Goal: Task Accomplishment & Management: Manage account settings

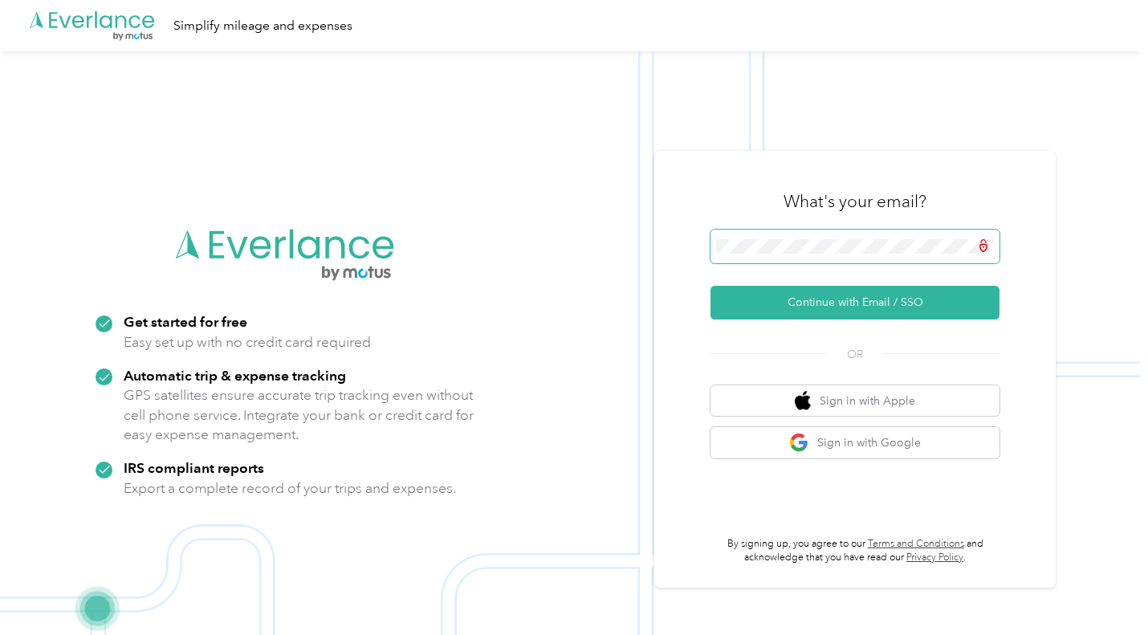
click at [869, 238] on span at bounding box center [854, 247] width 289 height 34
click at [850, 307] on button "Continue with Email / SSO" at bounding box center [854, 303] width 289 height 34
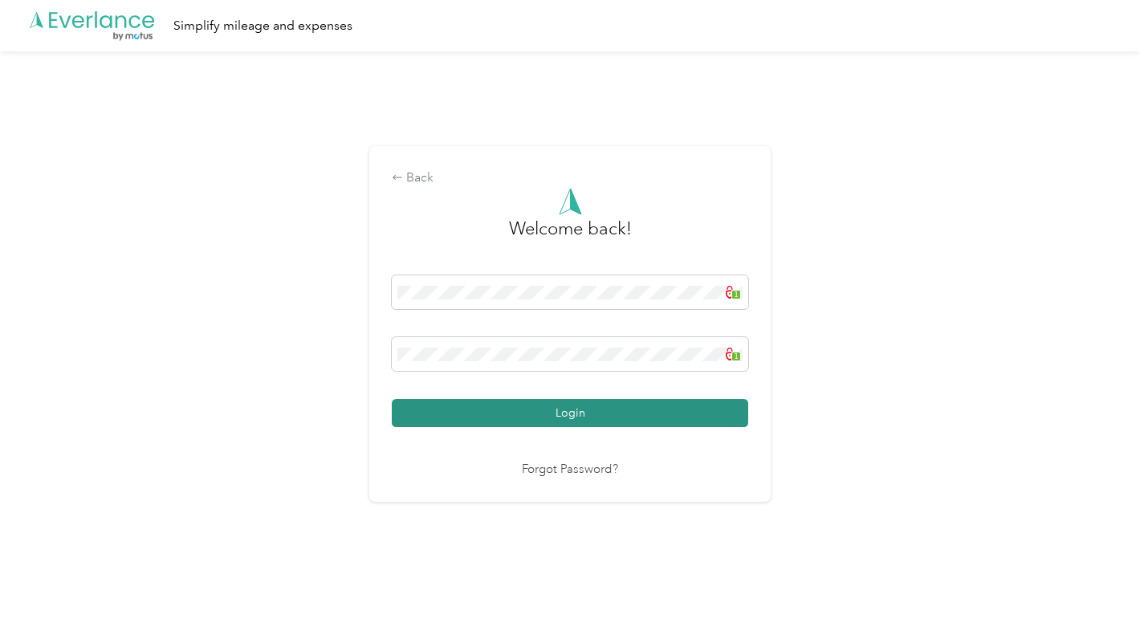
click at [617, 410] on button "Login" at bounding box center [570, 413] width 356 height 28
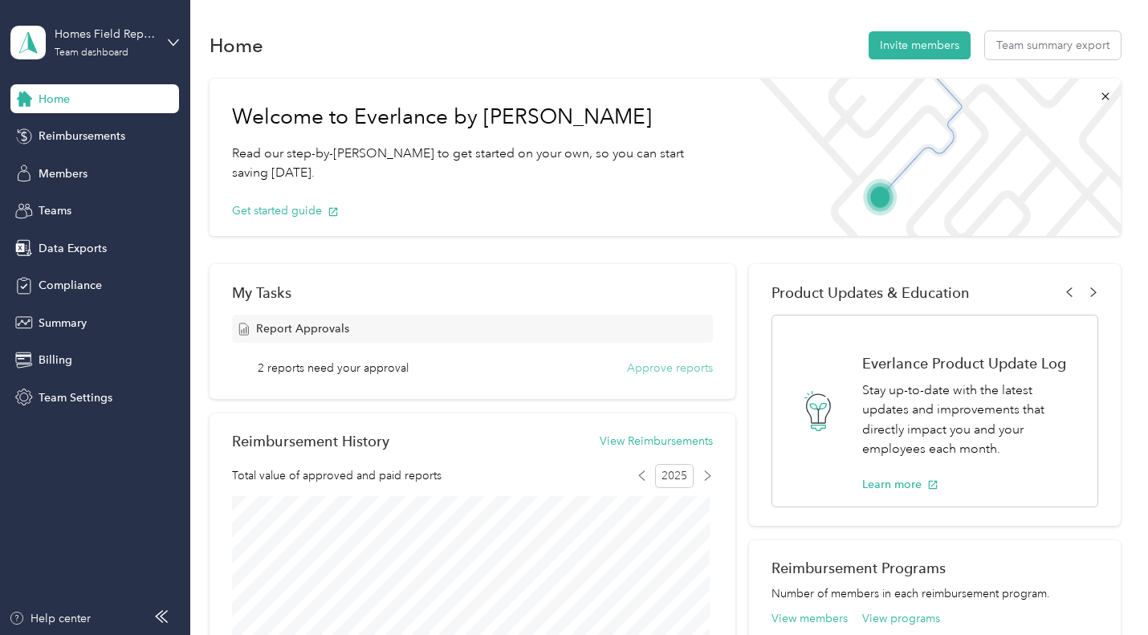
click at [662, 371] on button "Approve reports" at bounding box center [670, 368] width 86 height 17
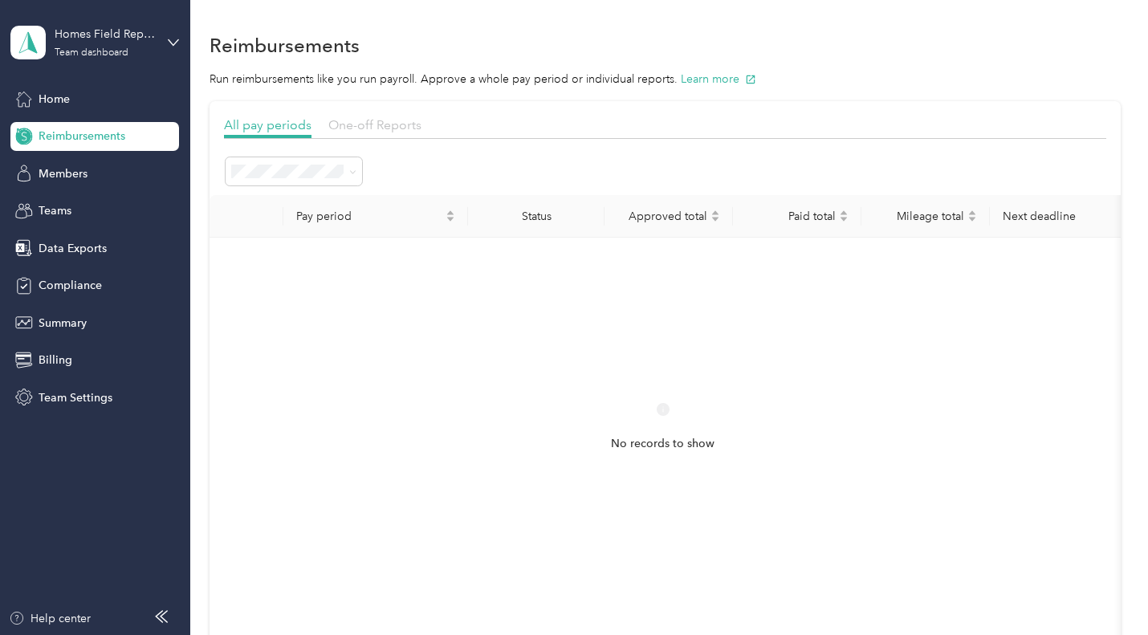
click at [380, 130] on span "One-off Reports" at bounding box center [374, 124] width 93 height 15
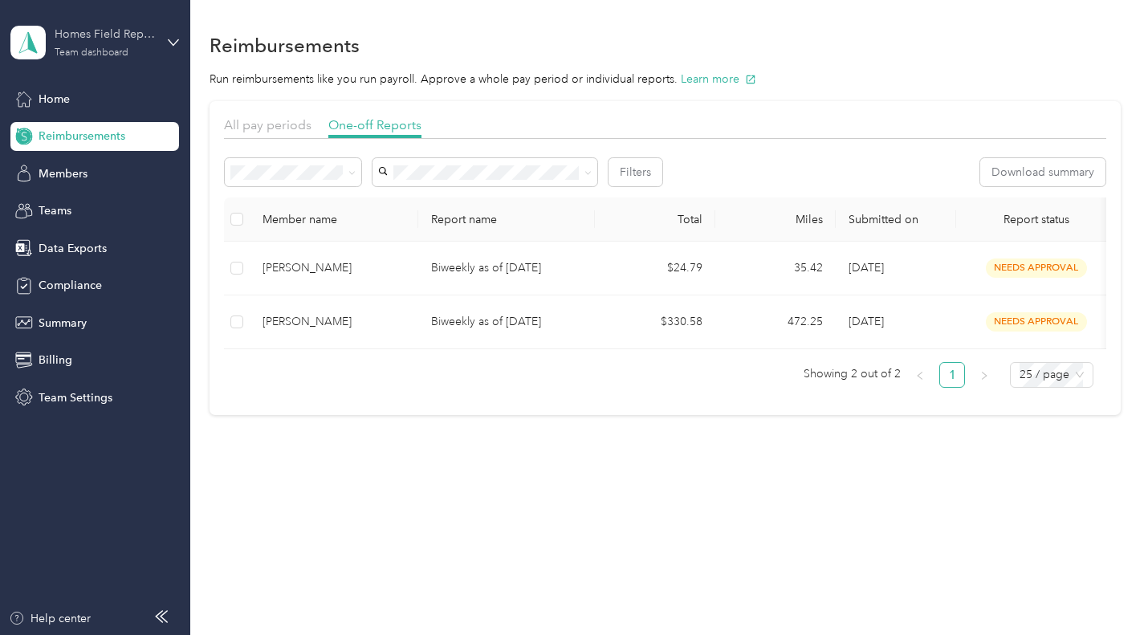
click at [146, 43] on div "Homes Field Representatives Team dashboard" at bounding box center [105, 42] width 100 height 32
click at [67, 166] on div "Personal dashboard" at bounding box center [75, 168] width 101 height 17
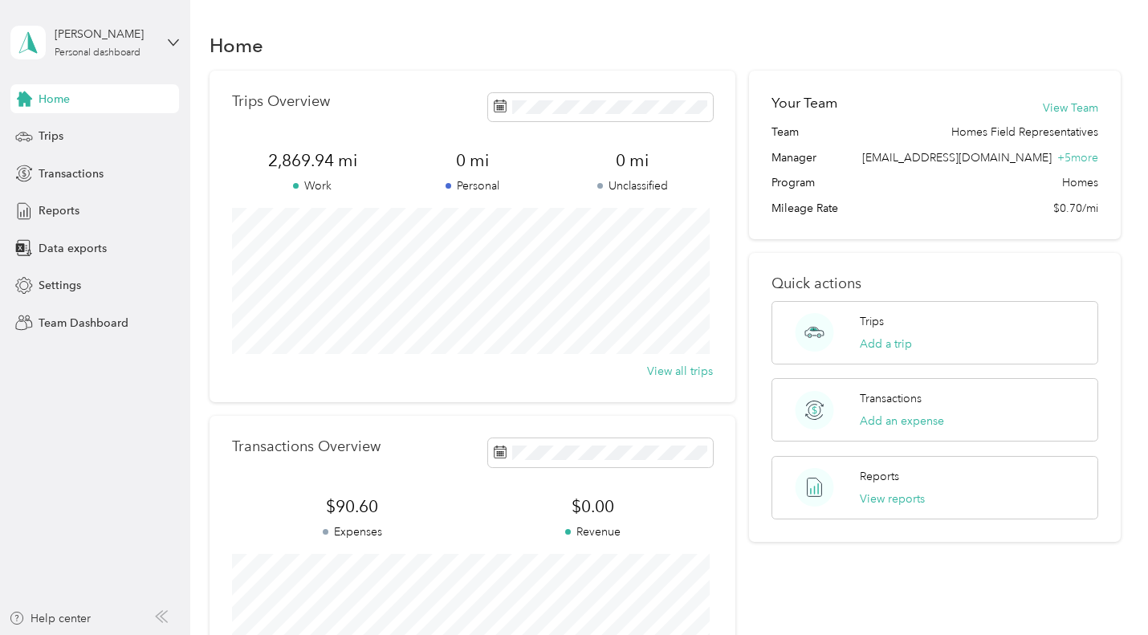
click at [67, 166] on span "Transactions" at bounding box center [71, 173] width 65 height 17
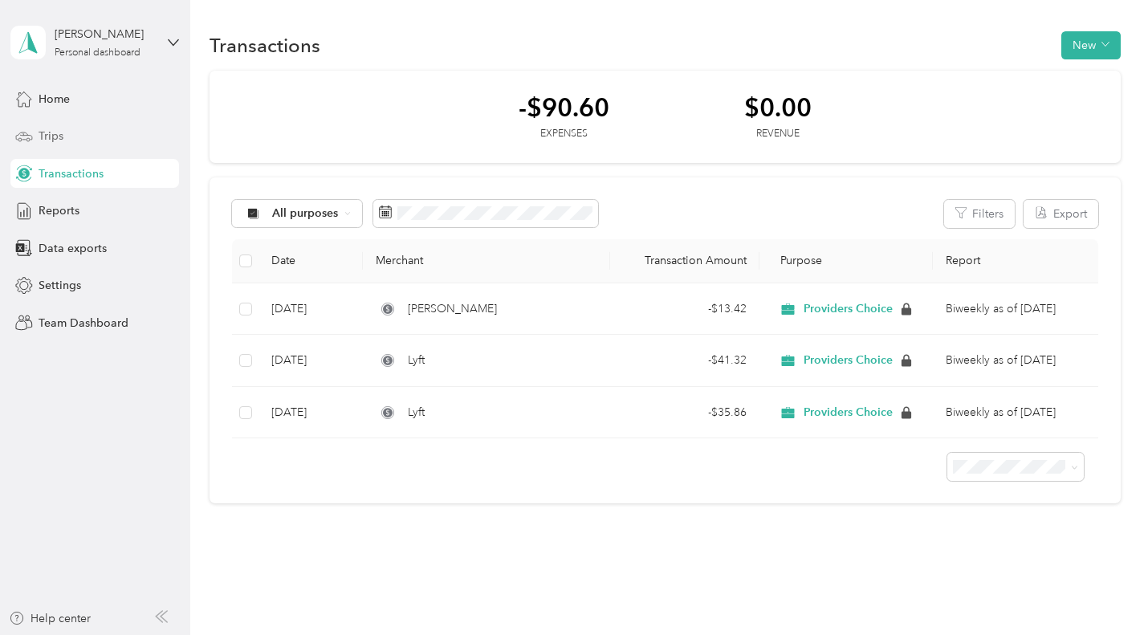
click at [45, 137] on span "Trips" at bounding box center [51, 136] width 25 height 17
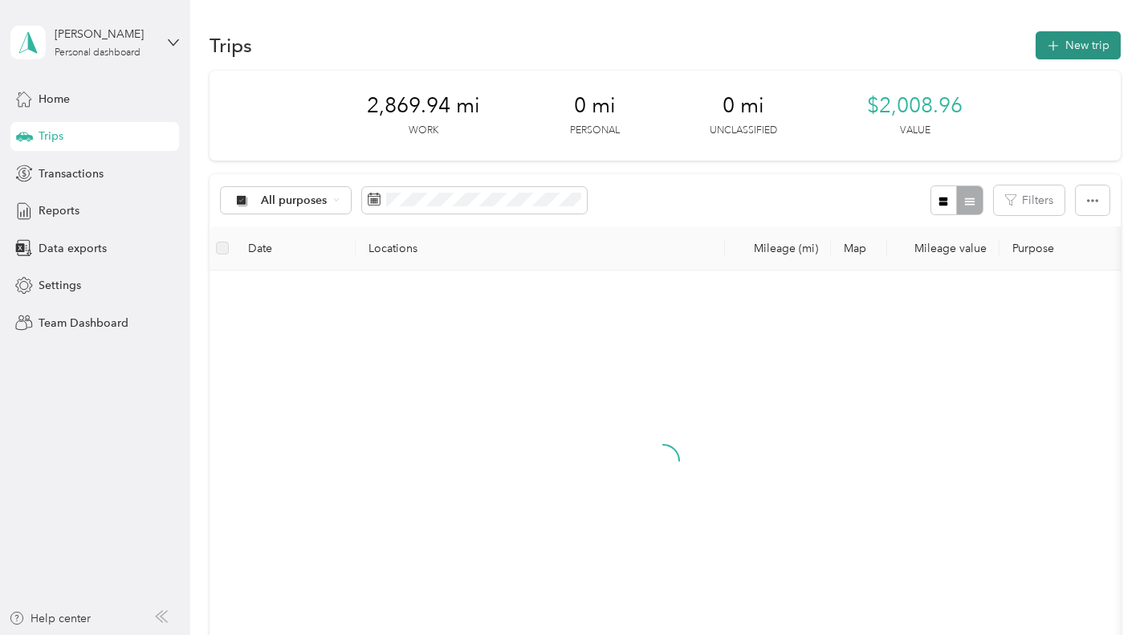
click at [1064, 45] on button "New trip" at bounding box center [1077, 45] width 85 height 28
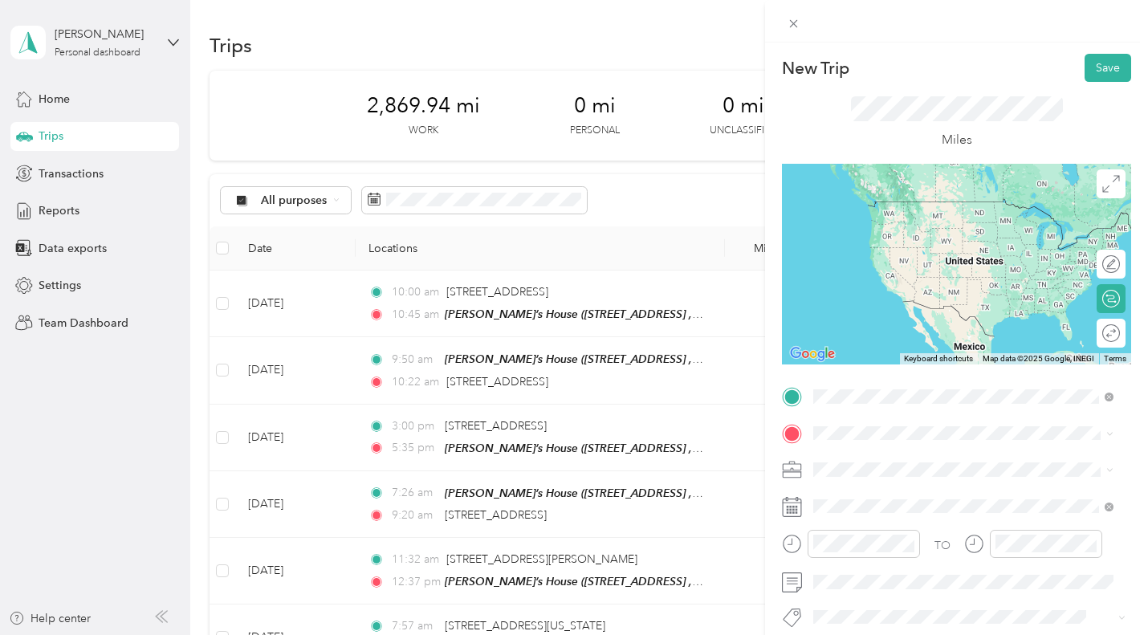
click at [904, 475] on span "[STREET_ADDRESS], [GEOGRAPHIC_DATA], [GEOGRAPHIC_DATA], [GEOGRAPHIC_DATA]" at bounding box center [962, 486] width 238 height 30
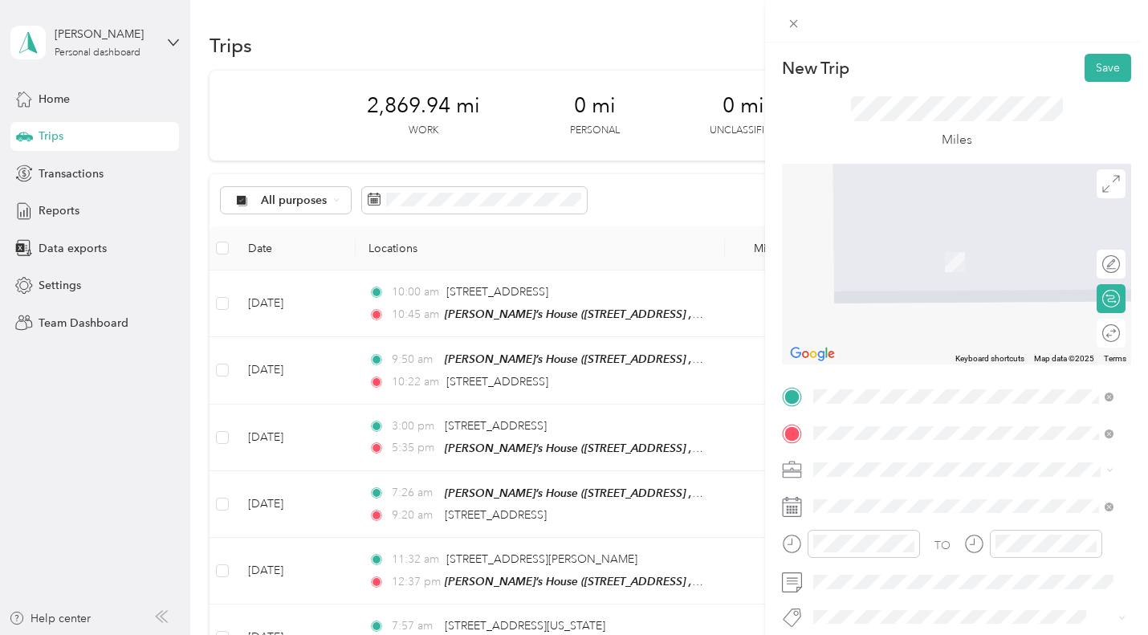
click at [873, 486] on span "[STREET_ADDRESS][US_STATE]" at bounding box center [923, 491] width 161 height 14
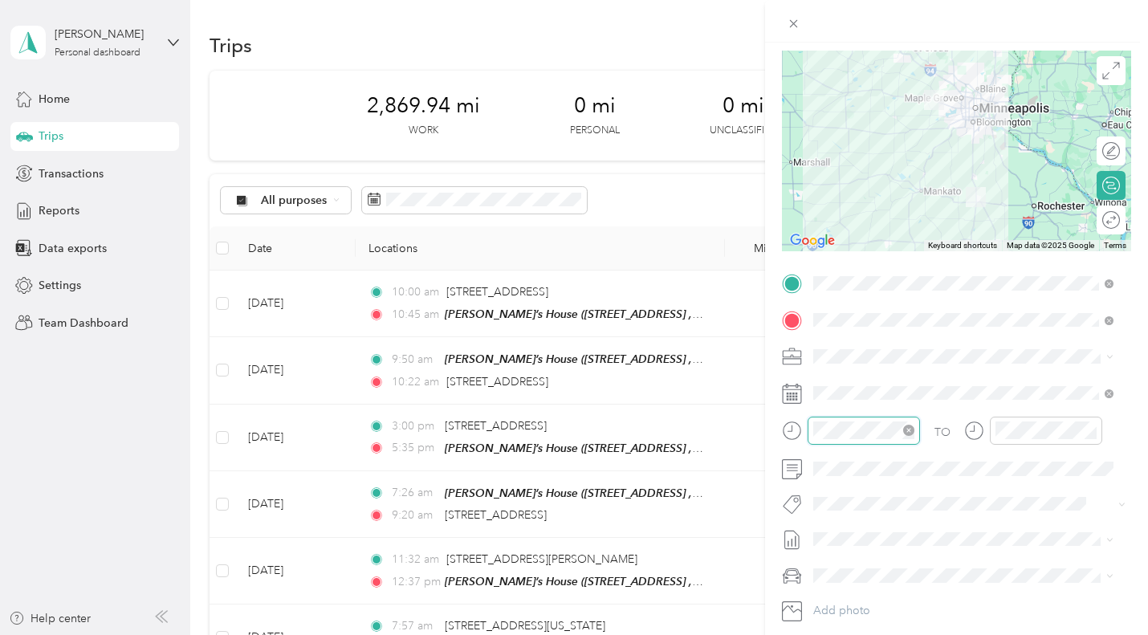
scroll to position [1175, 0]
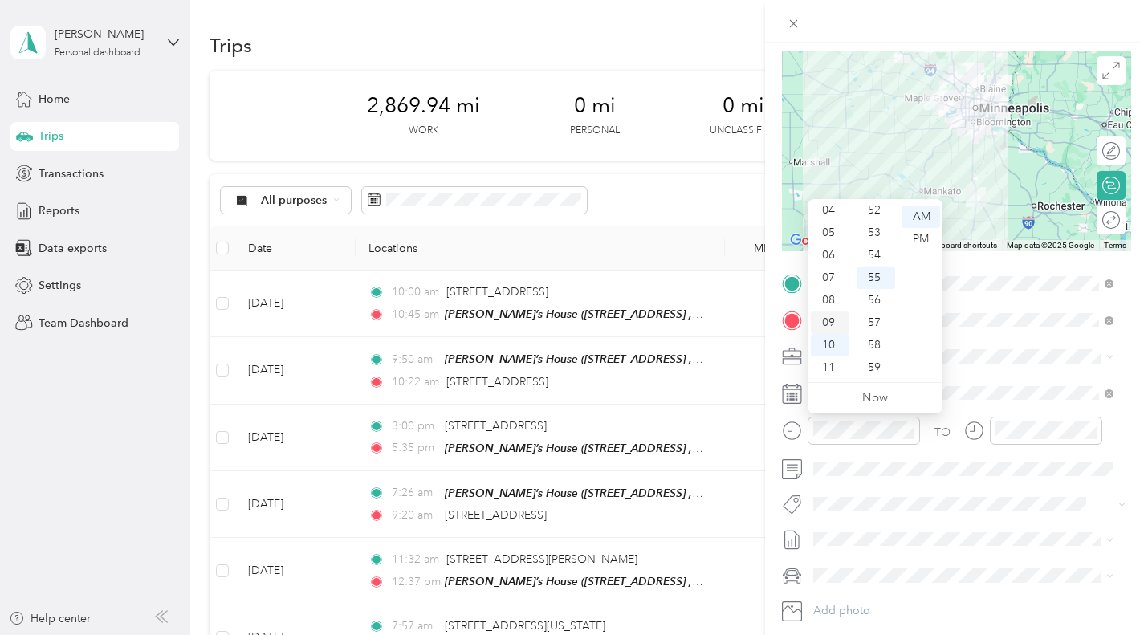
click at [829, 323] on div "09" at bounding box center [830, 322] width 39 height 22
click at [877, 213] on div "00" at bounding box center [875, 216] width 39 height 22
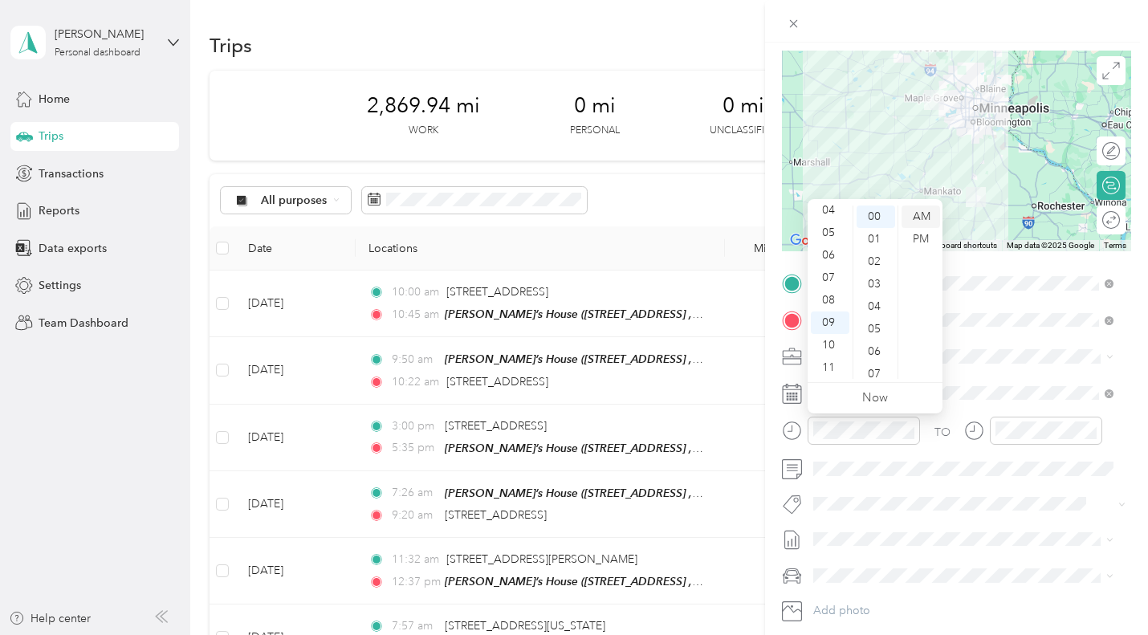
click at [920, 219] on div "AM" at bounding box center [920, 216] width 39 height 22
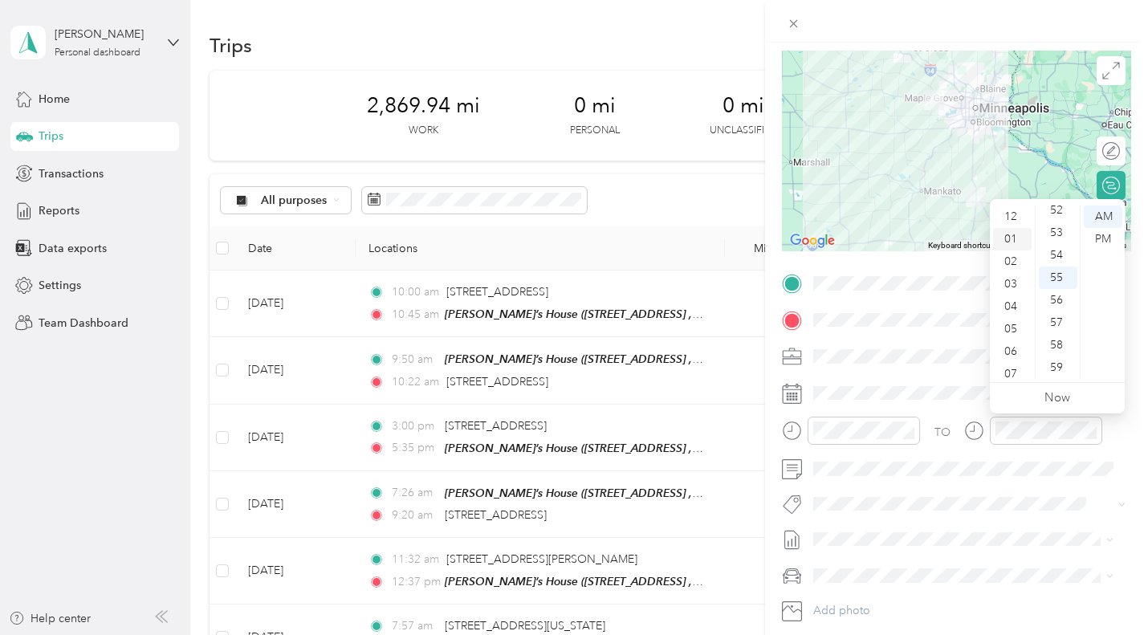
click at [1009, 235] on div "01" at bounding box center [1012, 239] width 39 height 22
click at [1057, 213] on div "00" at bounding box center [1057, 216] width 39 height 22
click at [1106, 240] on div "PM" at bounding box center [1102, 239] width 39 height 22
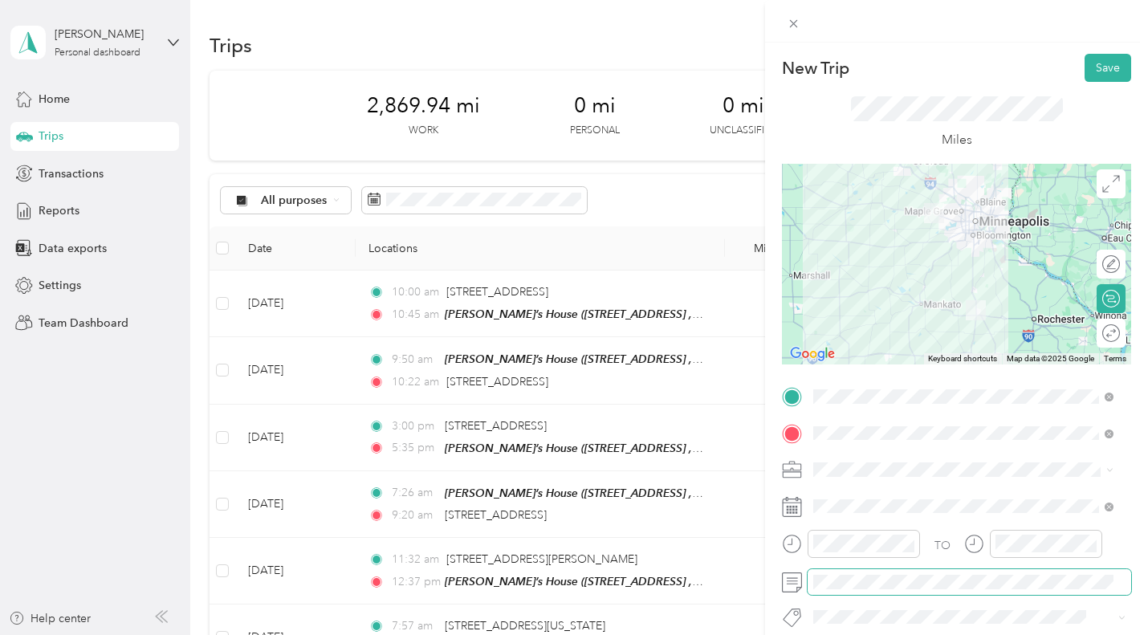
scroll to position [1, 0]
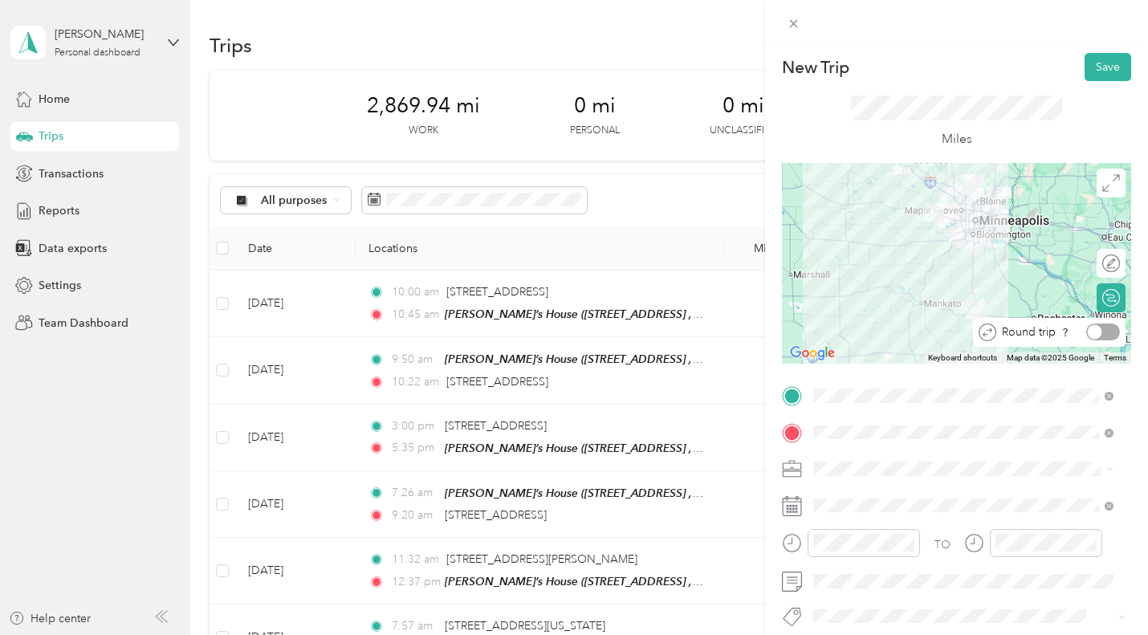
click at [1087, 331] on div at bounding box center [1094, 332] width 14 height 14
click at [1087, 331] on div at bounding box center [1103, 331] width 34 height 17
click at [1103, 66] on button "Save" at bounding box center [1107, 67] width 47 height 28
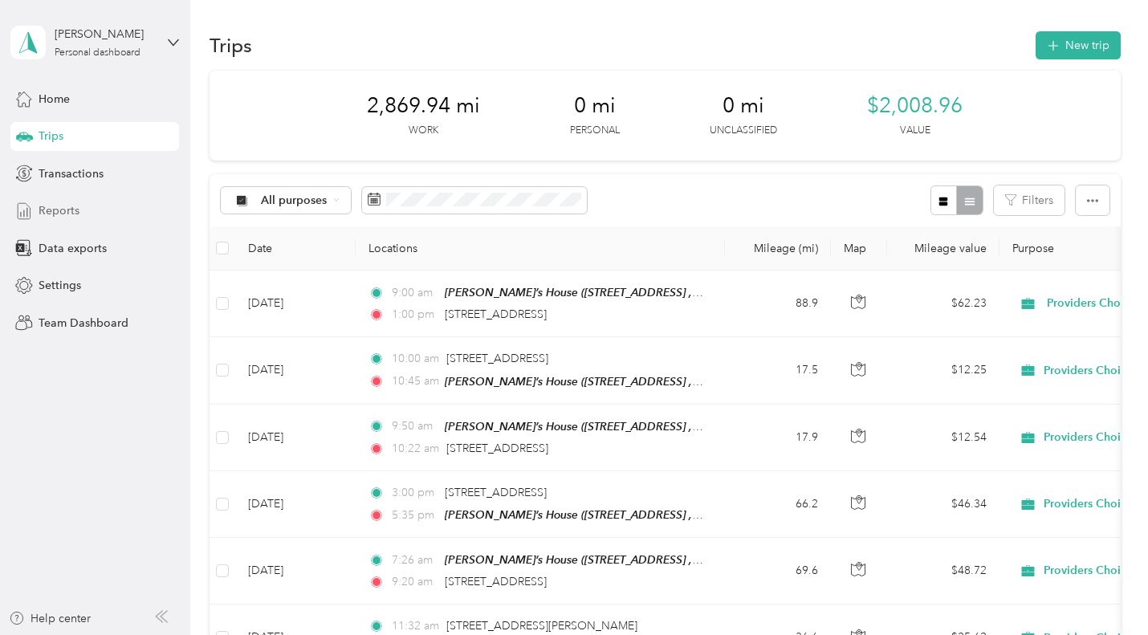
click at [66, 210] on span "Reports" at bounding box center [59, 210] width 41 height 17
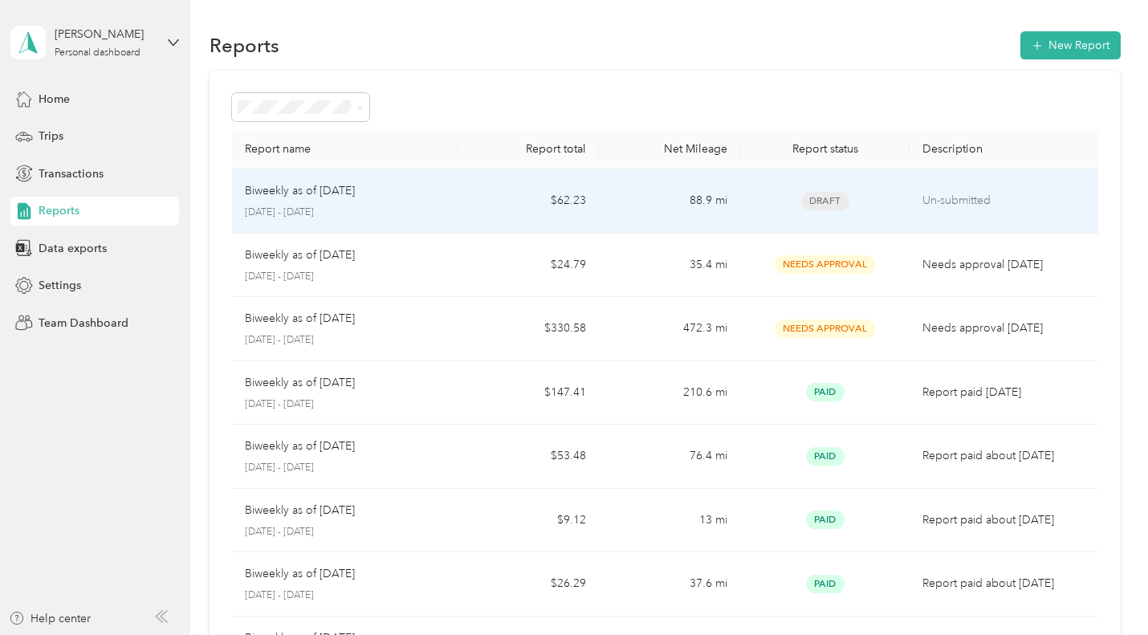
click at [388, 181] on td "Biweekly as of [DATE] [DATE] - [DATE]" at bounding box center [345, 201] width 226 height 64
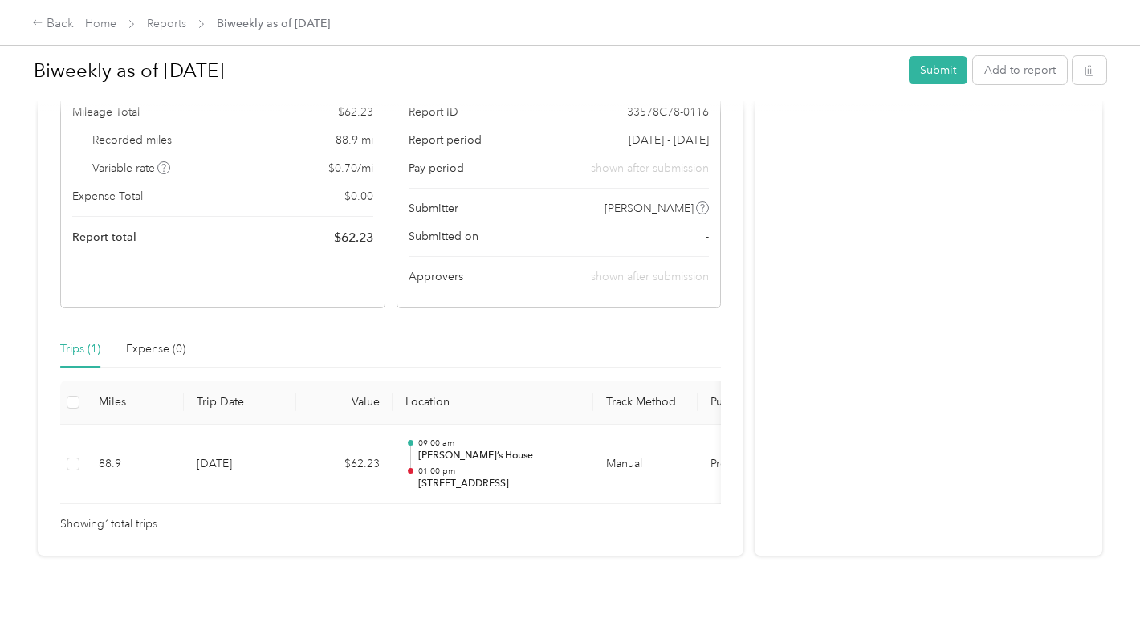
scroll to position [146, 0]
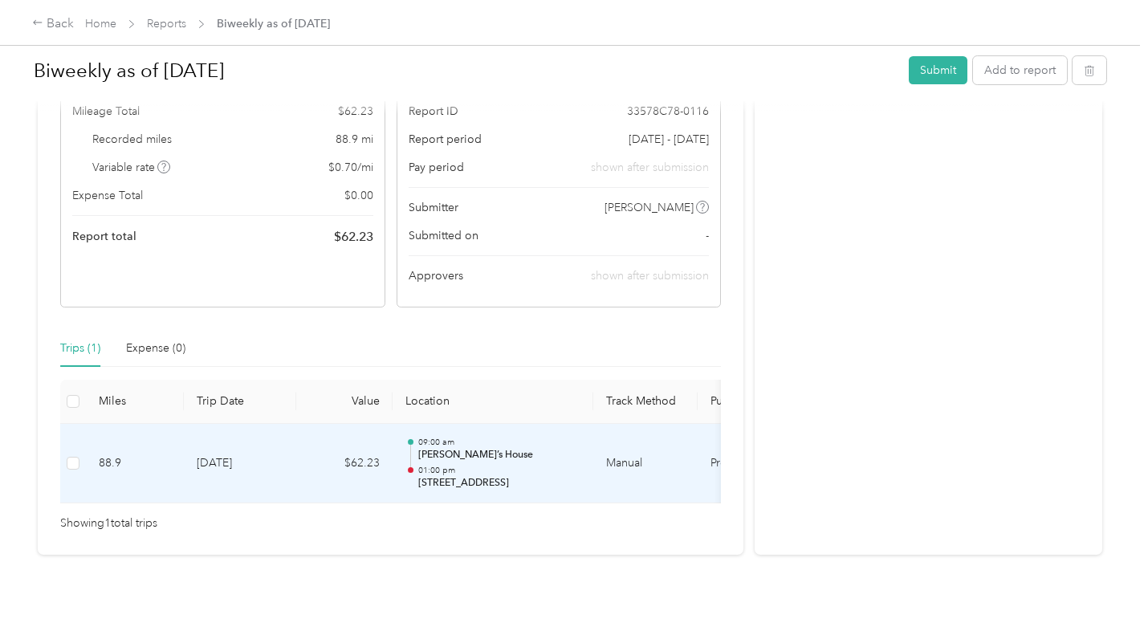
click at [574, 433] on td "09:00 am [PERSON_NAME][GEOGRAPHIC_DATA] 01:00 pm [STREET_ADDRESS]" at bounding box center [492, 464] width 201 height 80
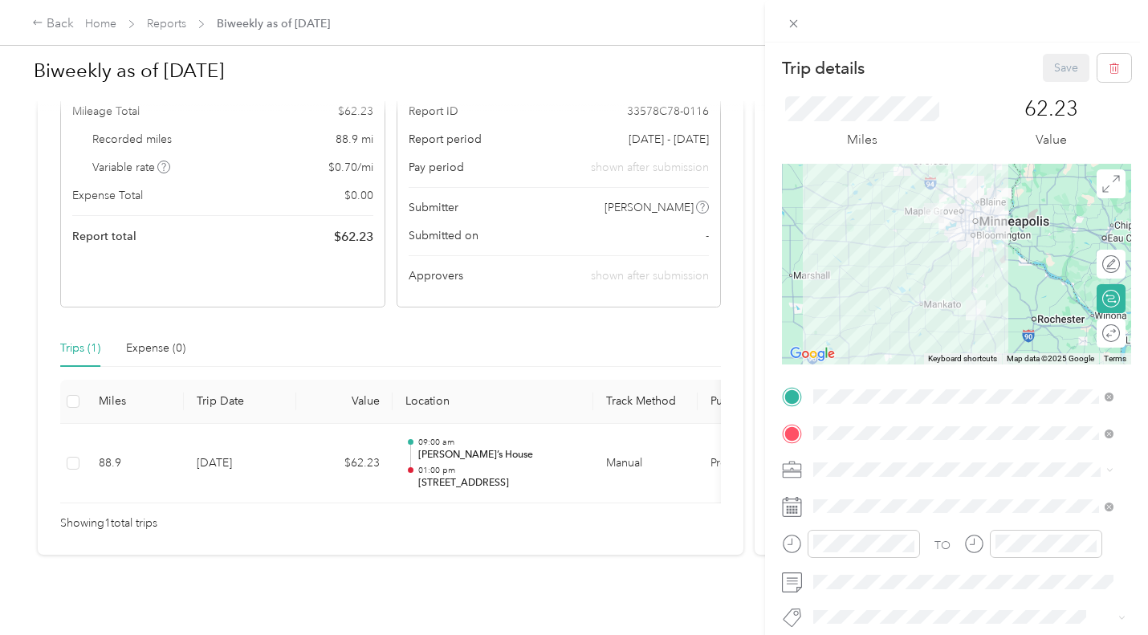
click at [62, 27] on div "Trip details Save This trip cannot be edited because it is either under review,…" at bounding box center [574, 317] width 1148 height 635
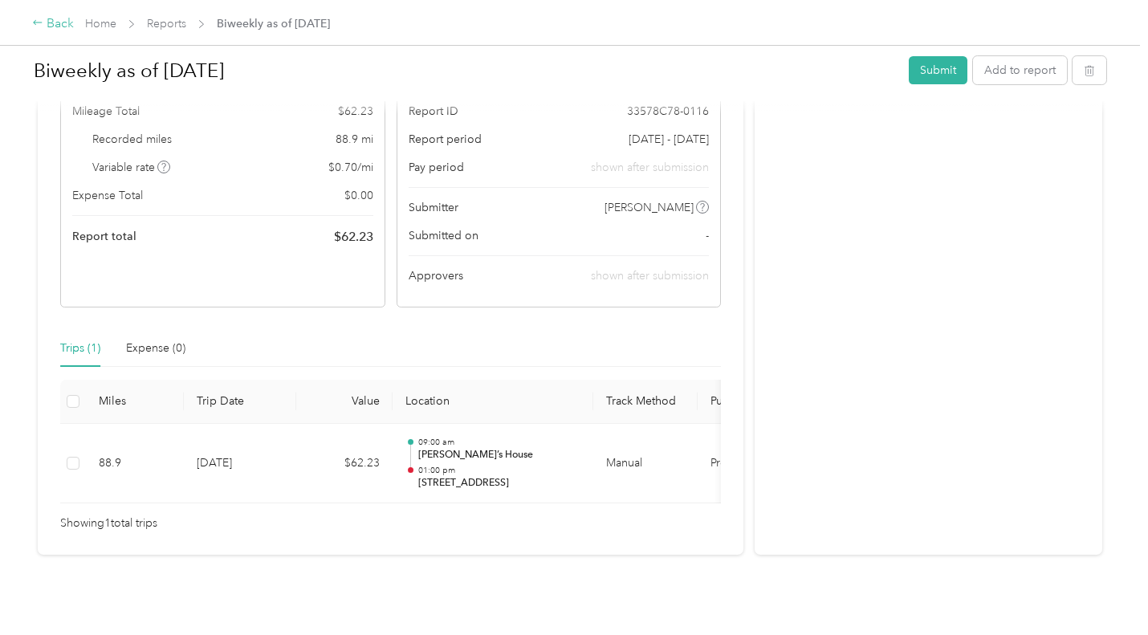
click at [44, 26] on div "Back" at bounding box center [53, 23] width 42 height 19
